Goal: Task Accomplishment & Management: Complete application form

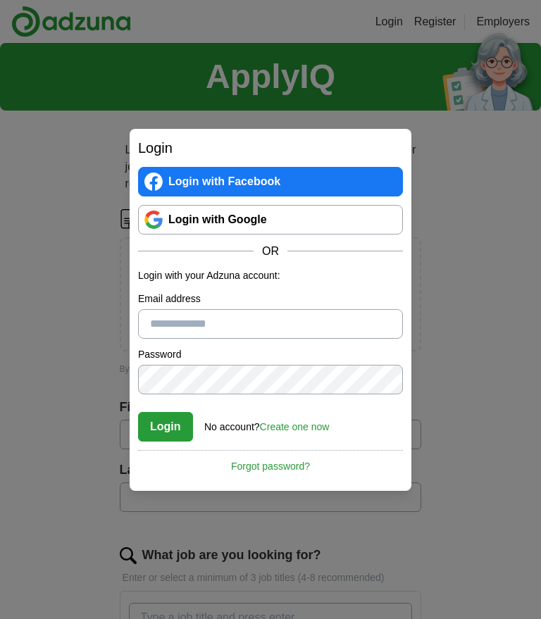
click at [170, 430] on button "Login" at bounding box center [165, 427] width 55 height 30
click at [190, 325] on input "Please enter a valid email address:" at bounding box center [270, 324] width 265 height 30
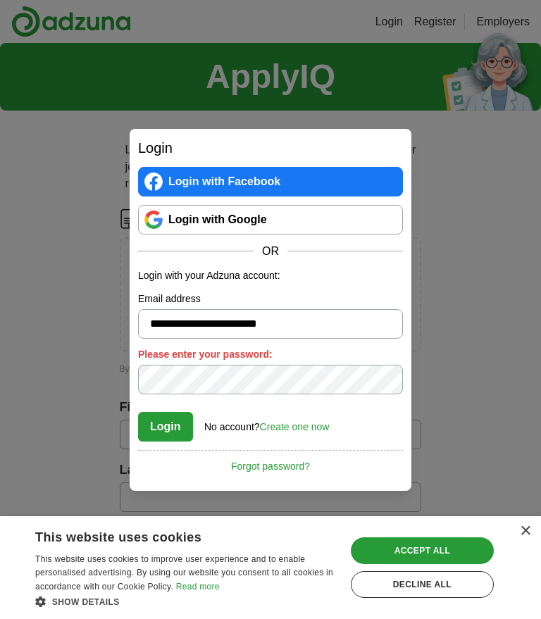
type input "**********"
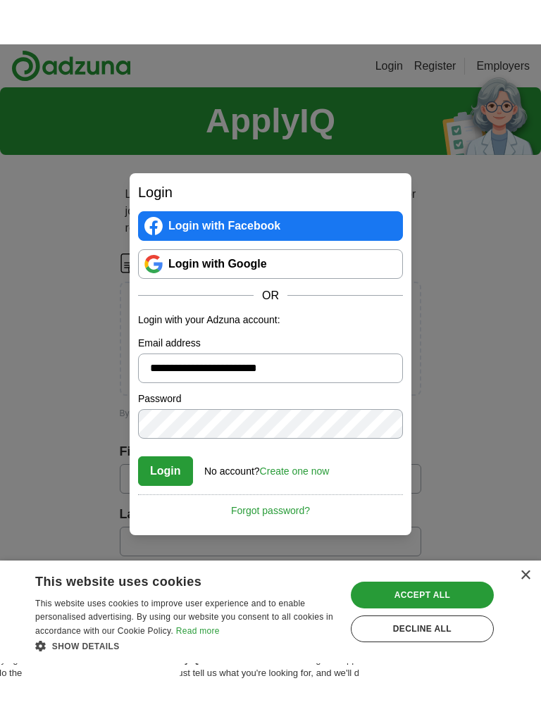
scroll to position [57, 0]
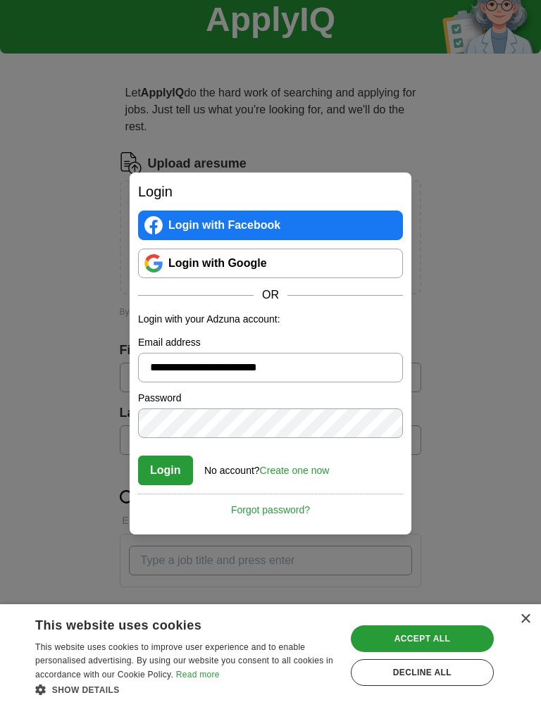
click at [173, 456] on button "Login" at bounding box center [165, 471] width 55 height 30
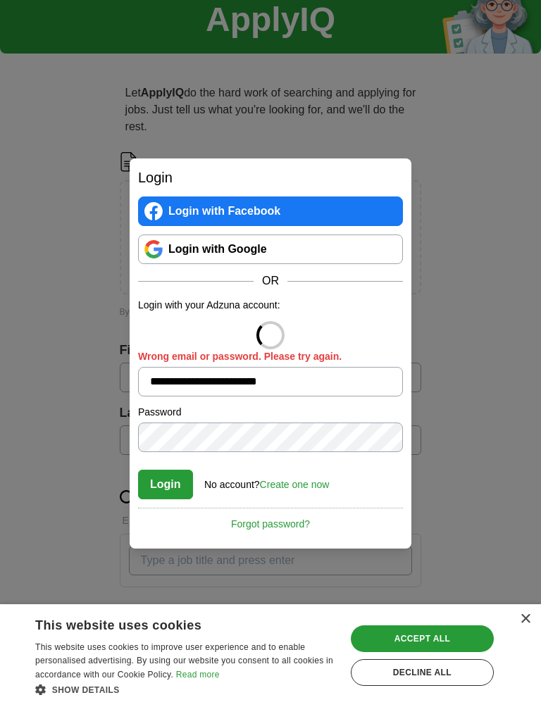
click at [172, 470] on button "Login" at bounding box center [165, 485] width 55 height 30
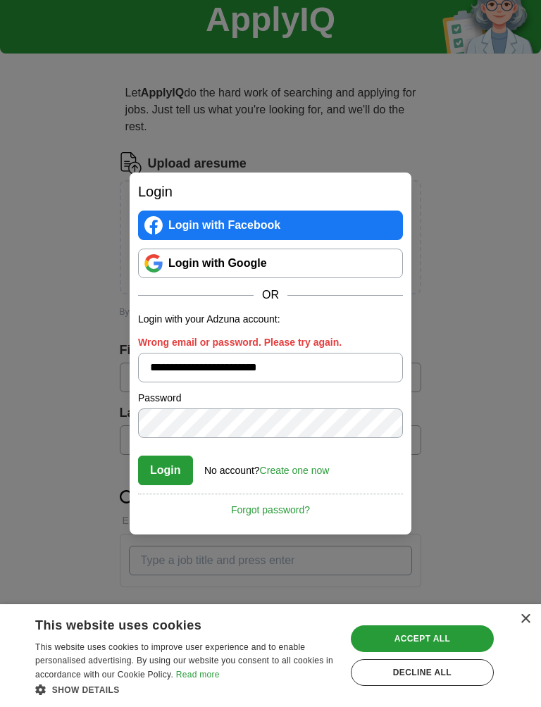
click at [168, 467] on button "Login" at bounding box center [165, 471] width 55 height 30
click at [304, 473] on link "Create one now" at bounding box center [295, 470] width 70 height 11
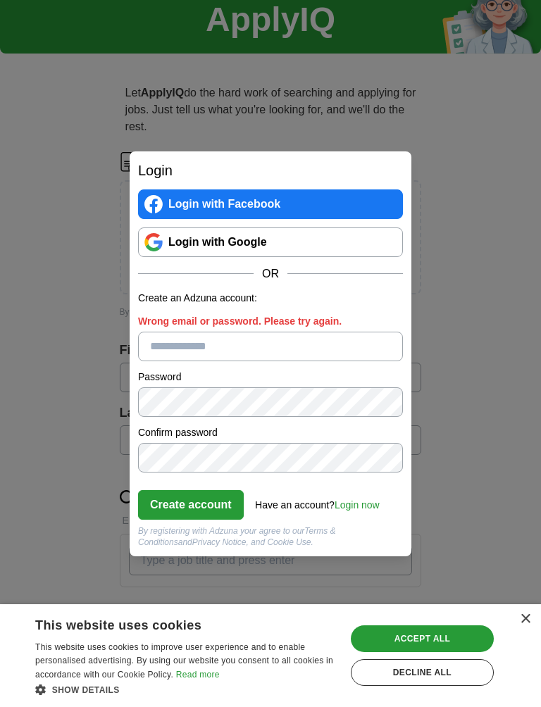
click at [220, 352] on input "Wrong email or password. Please try again." at bounding box center [270, 347] width 265 height 30
type input "**********"
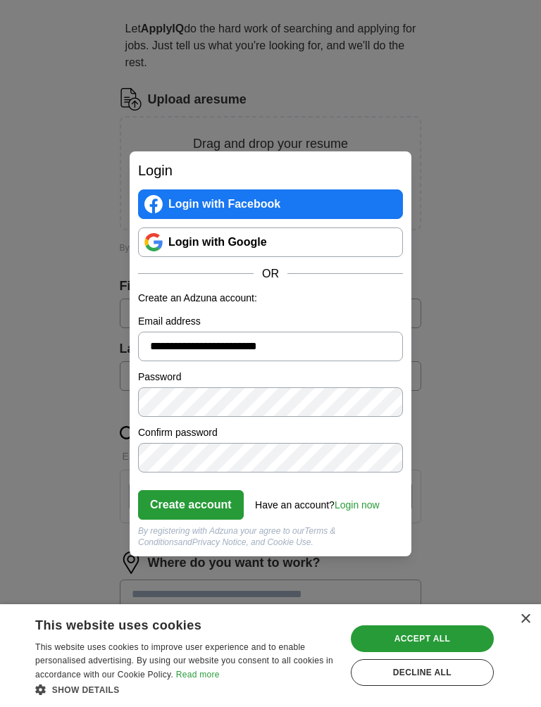
scroll to position [133, 0]
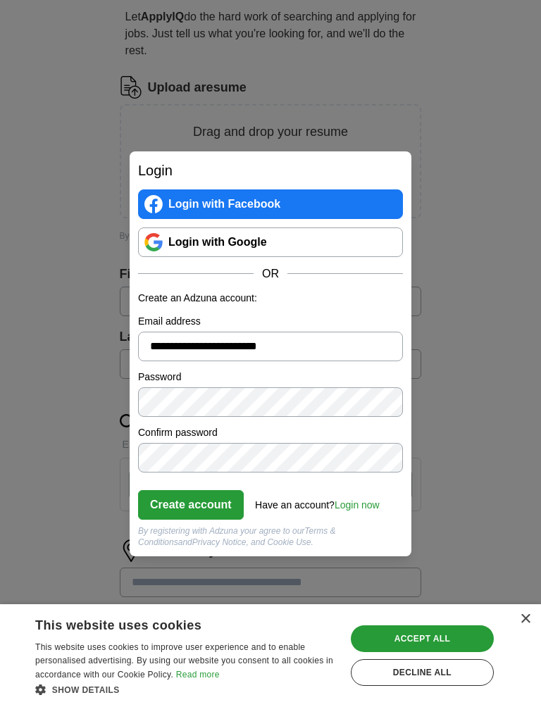
click at [210, 490] on button "Create account" at bounding box center [191, 505] width 106 height 30
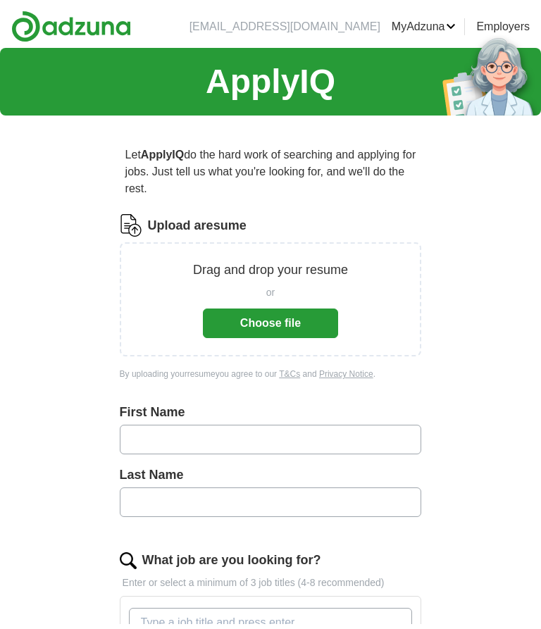
scroll to position [133, 0]
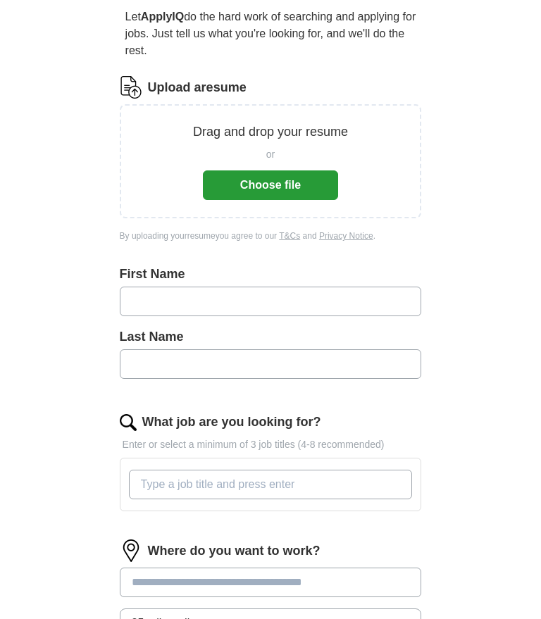
click at [174, 300] on input "text" at bounding box center [271, 302] width 302 height 30
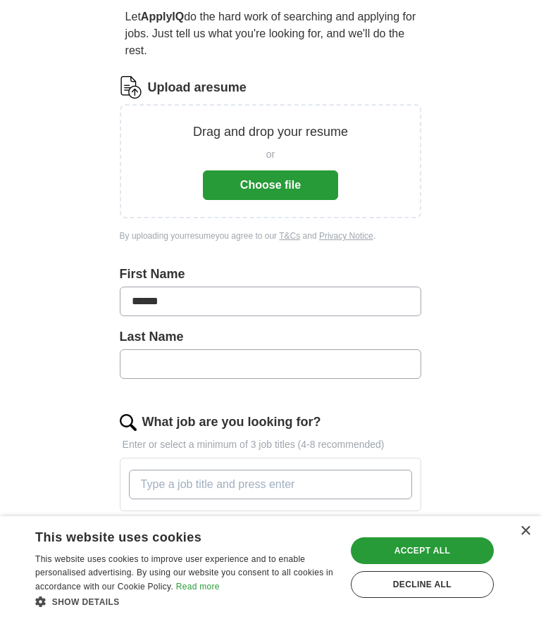
type input "******"
click at [189, 362] on input "text" at bounding box center [271, 364] width 302 height 30
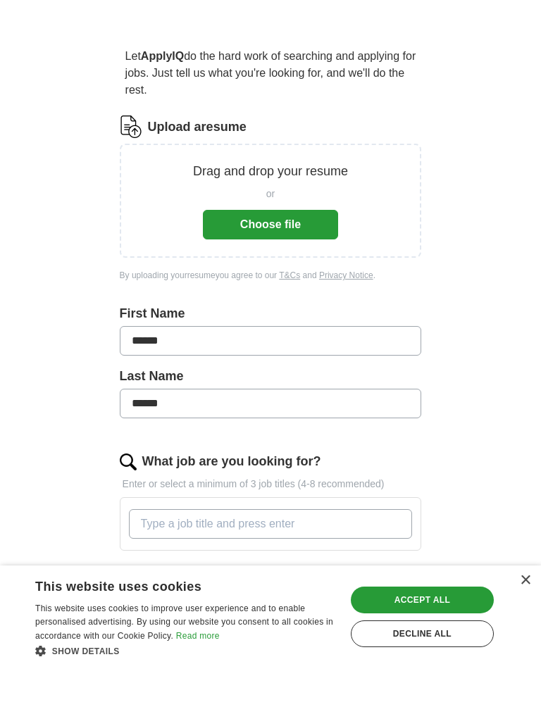
scroll to position [200, 0]
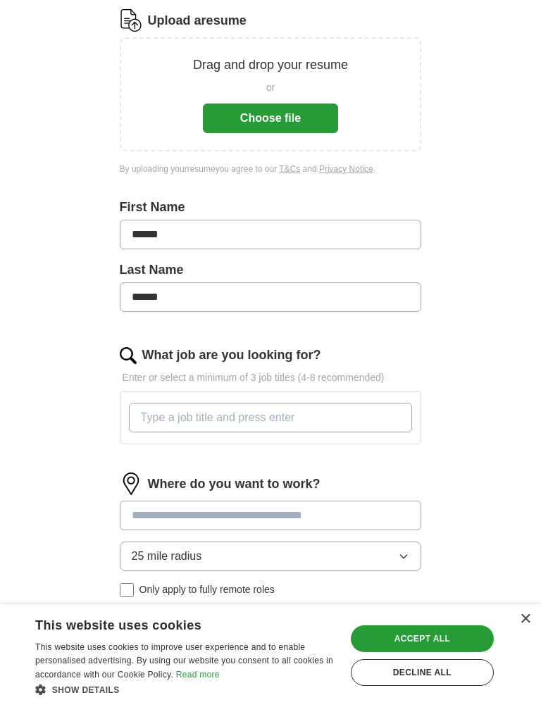
type input "******"
click at [197, 424] on input "What job are you looking for?" at bounding box center [271, 418] width 284 height 30
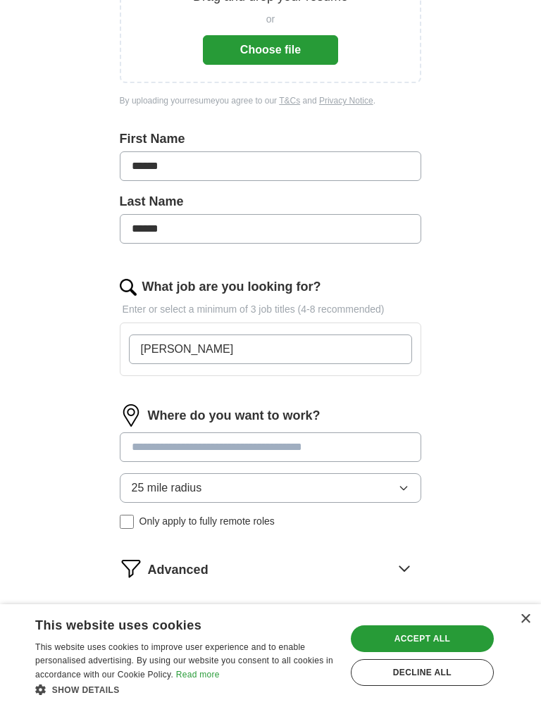
scroll to position [271, 0]
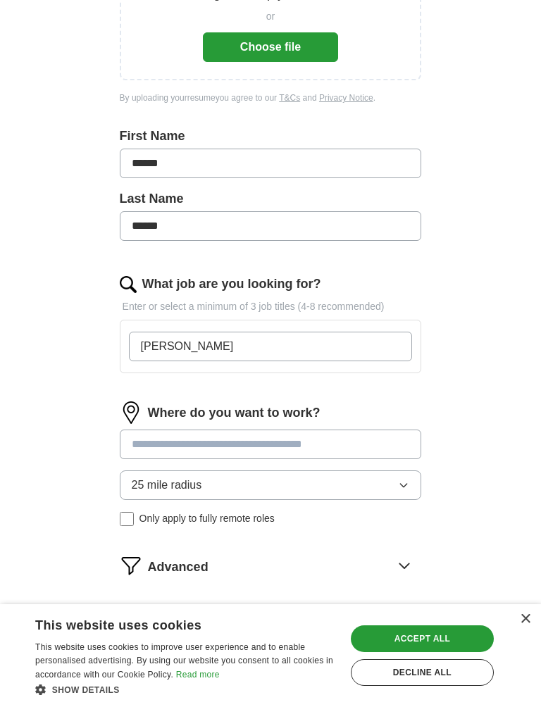
type input "[PERSON_NAME]"
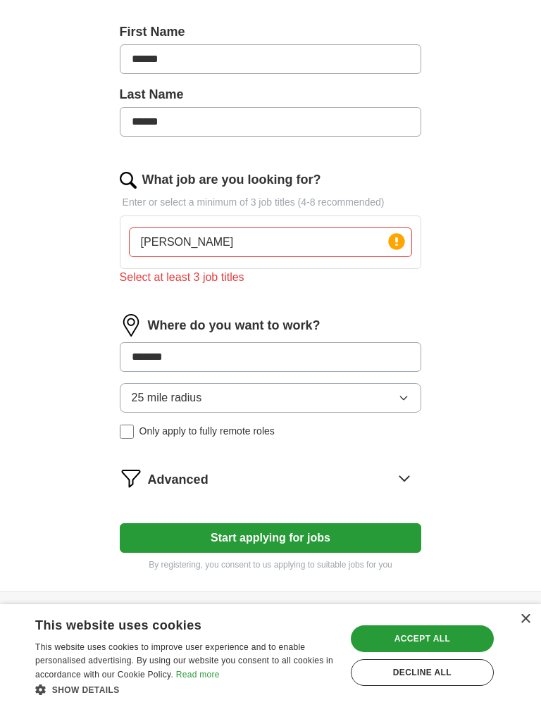
scroll to position [376, 0]
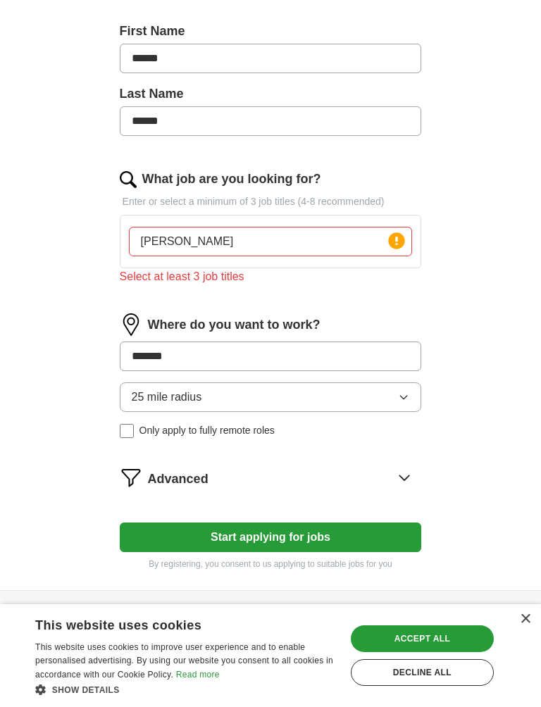
click at [460, 618] on div "Accept all" at bounding box center [422, 638] width 143 height 27
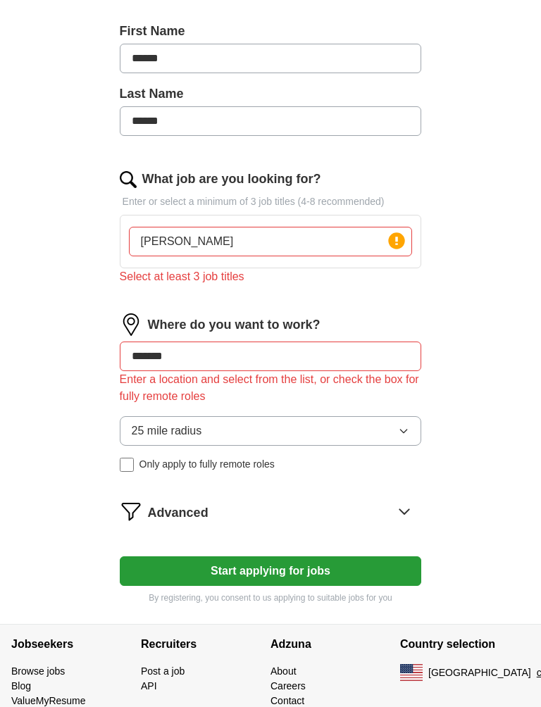
click at [373, 575] on button "Start applying for jobs" at bounding box center [271, 571] width 302 height 30
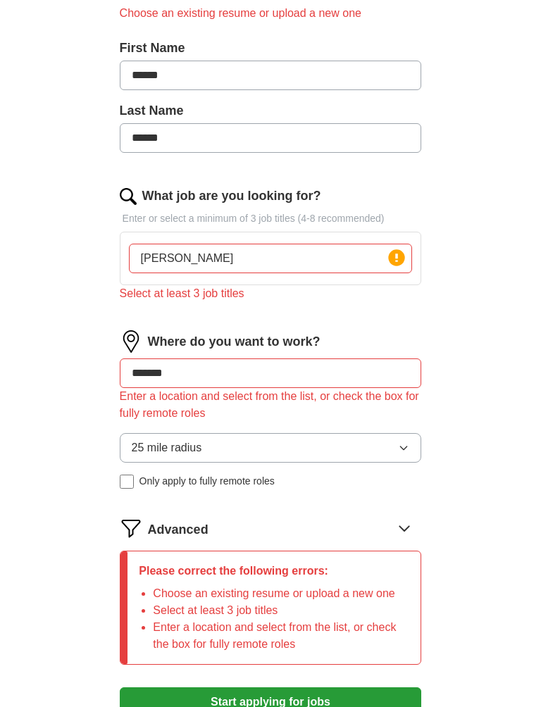
click at [262, 616] on li "Select at least 3 job titles" at bounding box center [281, 610] width 256 height 17
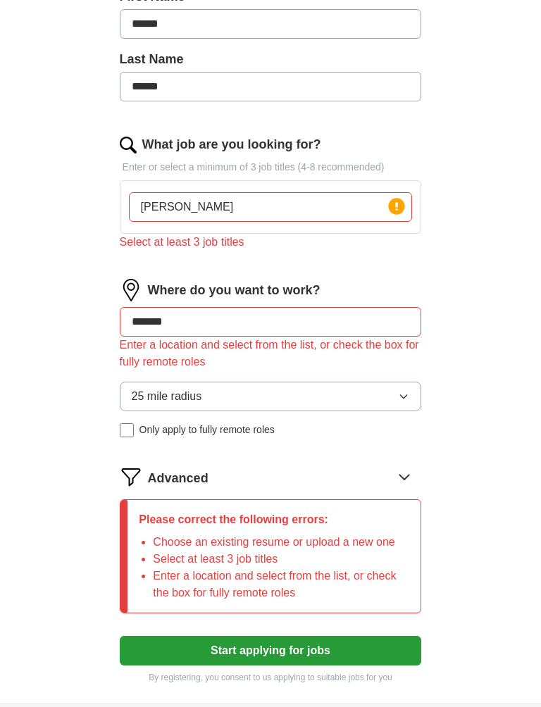
scroll to position [435, 0]
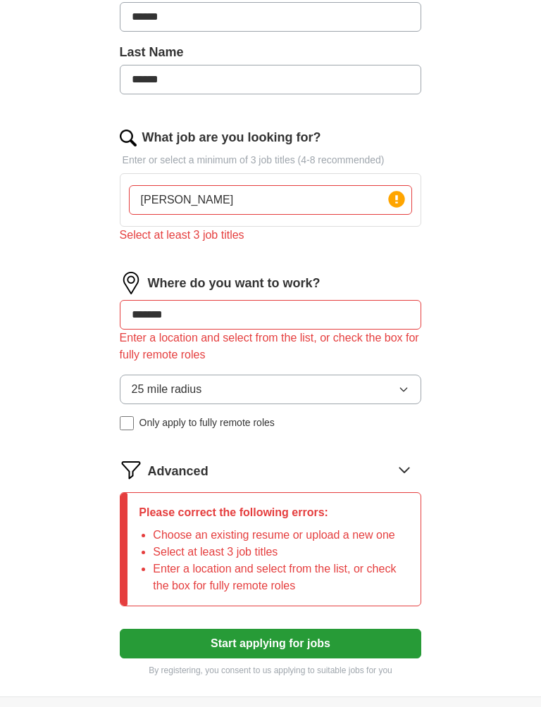
click at [375, 618] on button "Start applying for jobs" at bounding box center [271, 644] width 302 height 30
click at [197, 319] on input "*******" at bounding box center [271, 315] width 302 height 30
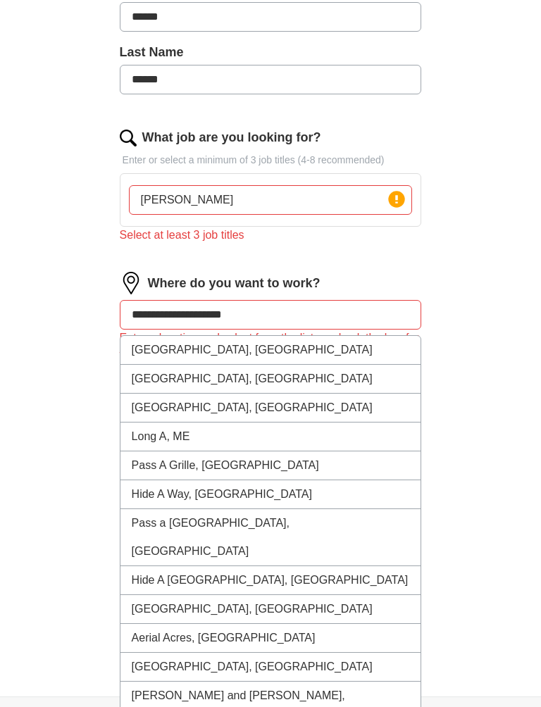
type input "**********"
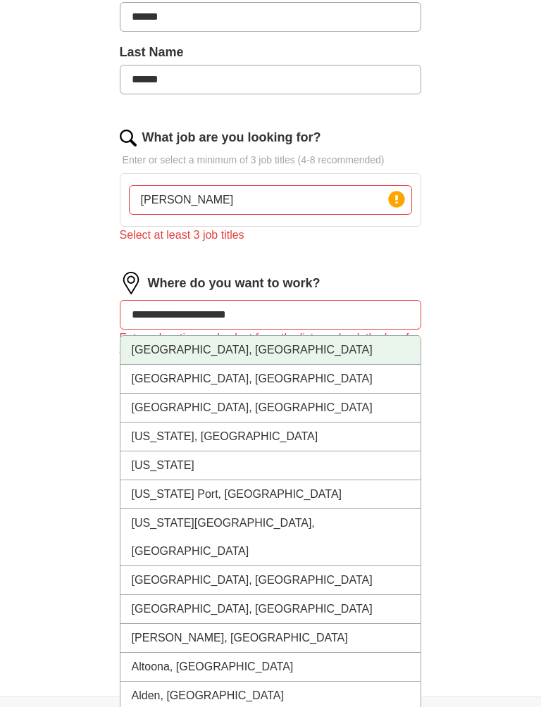
click at [263, 356] on li "[GEOGRAPHIC_DATA], [GEOGRAPHIC_DATA]" at bounding box center [270, 350] width 301 height 29
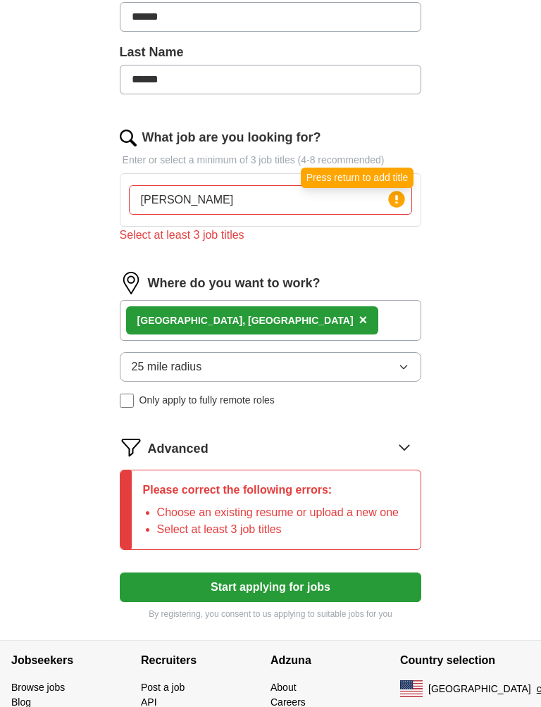
click at [394, 193] on circle at bounding box center [397, 199] width 16 height 16
click at [363, 205] on input "[PERSON_NAME]" at bounding box center [271, 200] width 284 height 30
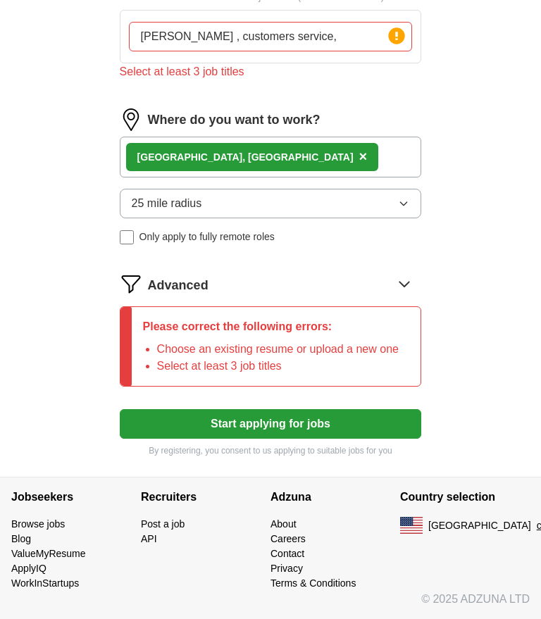
scroll to position [645, 0]
type input "[PERSON_NAME] , customers service,"
click at [394, 409] on button "Start applying for jobs" at bounding box center [271, 424] width 302 height 30
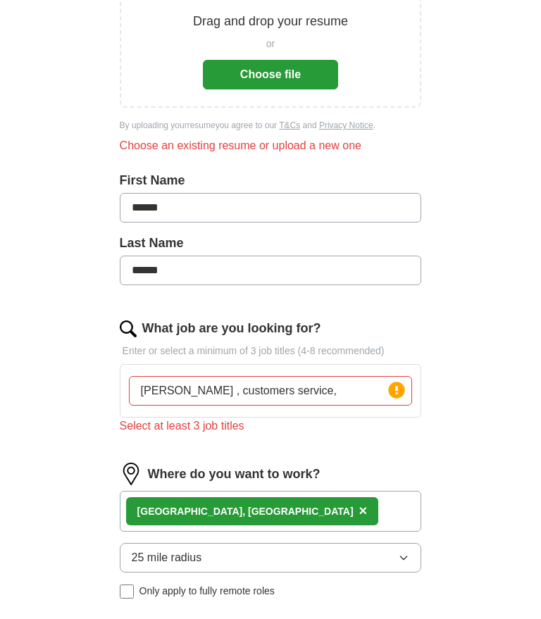
scroll to position [237, 0]
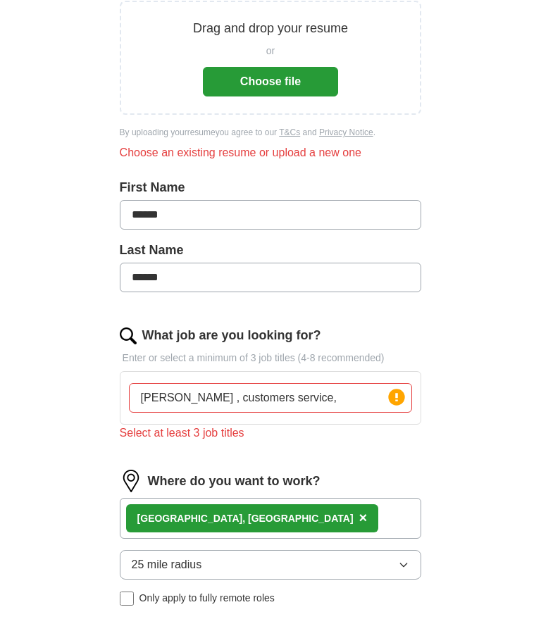
click at [328, 157] on div "Choose an existing resume or upload a new one" at bounding box center [271, 152] width 302 height 17
click at [269, 148] on div "Choose an existing resume or upload a new one" at bounding box center [271, 152] width 302 height 17
click at [268, 147] on div "Choose an existing resume or upload a new one" at bounding box center [271, 152] width 302 height 17
click at [281, 158] on div "Choose an existing resume or upload a new one" at bounding box center [271, 152] width 302 height 17
click at [292, 154] on div "Choose an existing resume or upload a new one" at bounding box center [271, 152] width 302 height 17
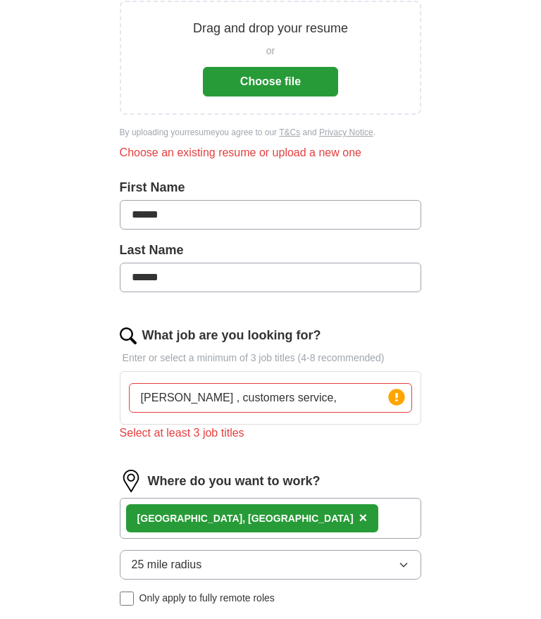
click at [316, 155] on div "Choose an existing resume or upload a new one" at bounding box center [271, 152] width 302 height 17
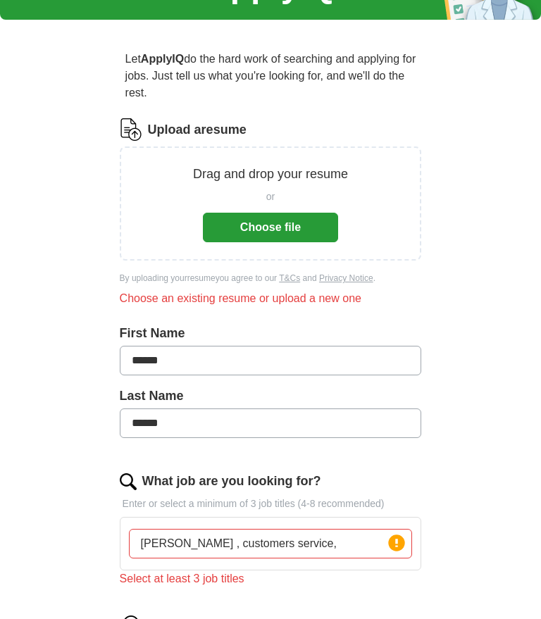
scroll to position [87, 0]
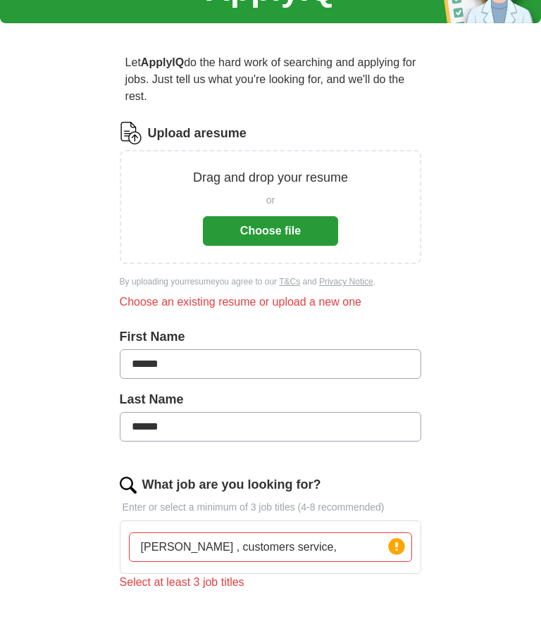
click at [309, 233] on button "Choose file" at bounding box center [270, 231] width 135 height 30
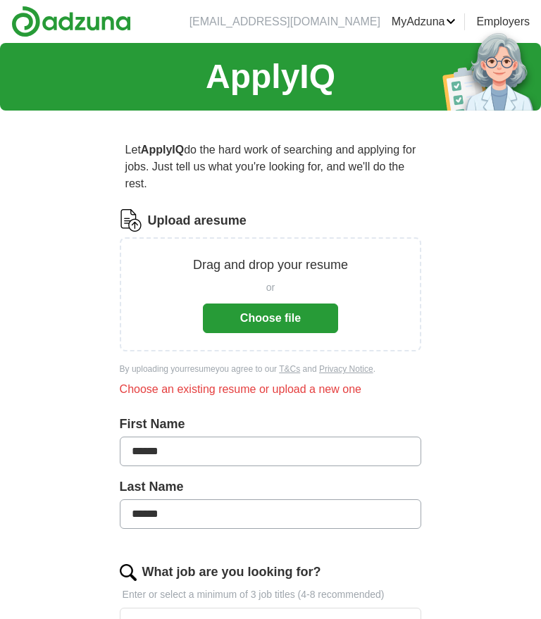
scroll to position [0, 0]
click at [205, 218] on label "Upload a resume" at bounding box center [197, 220] width 99 height 19
click at [0, 0] on input "Upload a resume" at bounding box center [0, 0] width 0 height 0
click at [412, 247] on div "Drag and drop your resume or Choose file" at bounding box center [271, 294] width 302 height 114
